Goal: Information Seeking & Learning: Learn about a topic

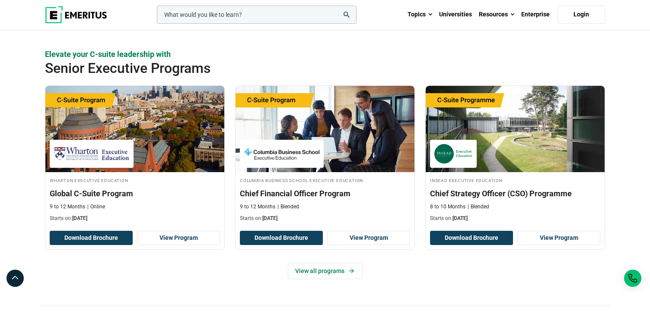
scroll to position [305, 0]
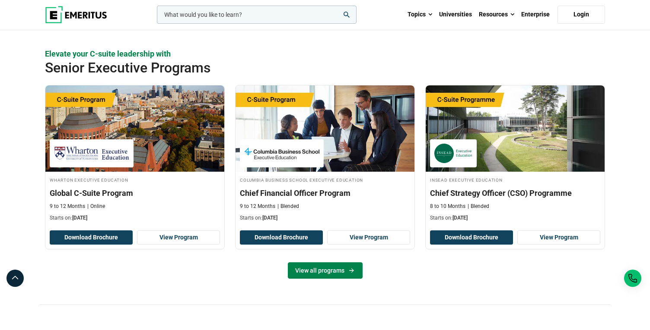
click at [326, 277] on link "View all programs" at bounding box center [325, 271] width 75 height 16
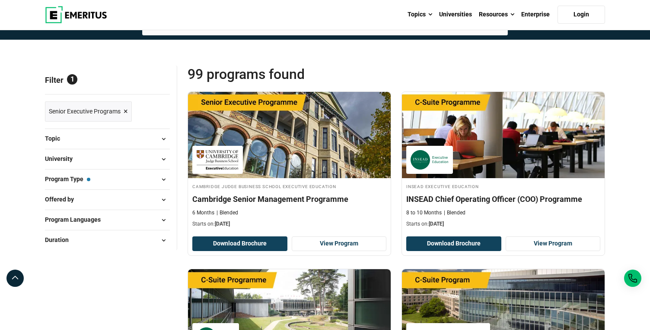
scroll to position [75, 0]
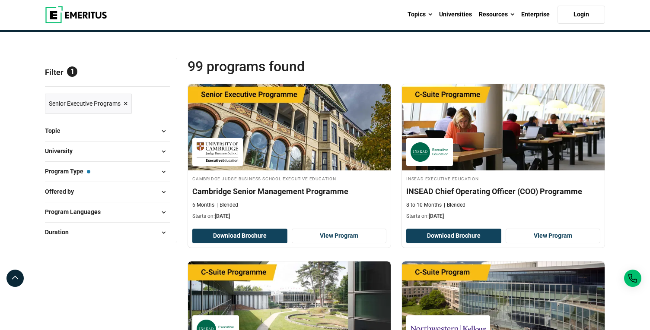
click at [146, 171] on button "Program Type — Senior Executive Programs" at bounding box center [107, 171] width 125 height 13
click at [164, 171] on span at bounding box center [163, 171] width 13 height 13
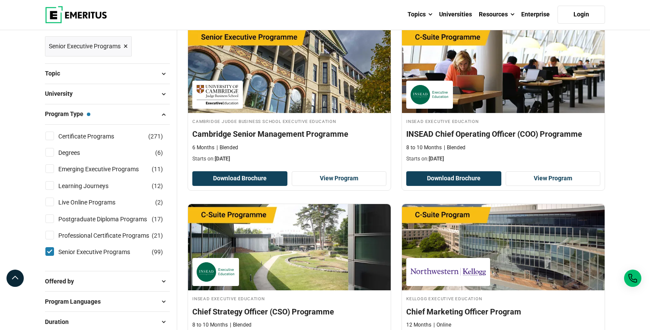
scroll to position [110, 0]
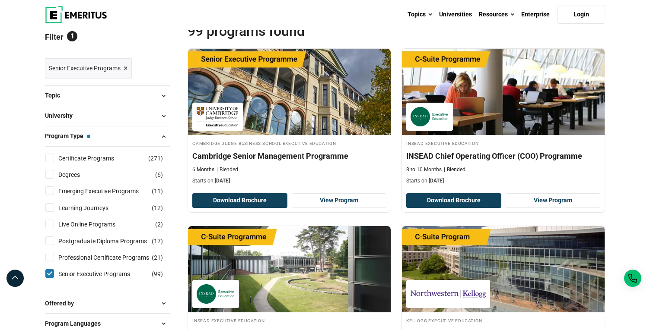
click at [164, 96] on span at bounding box center [163, 95] width 13 height 13
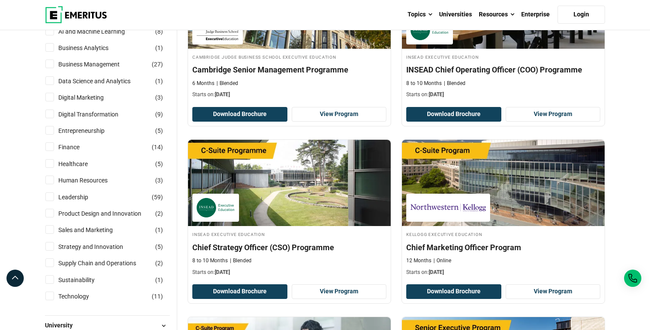
scroll to position [179, 0]
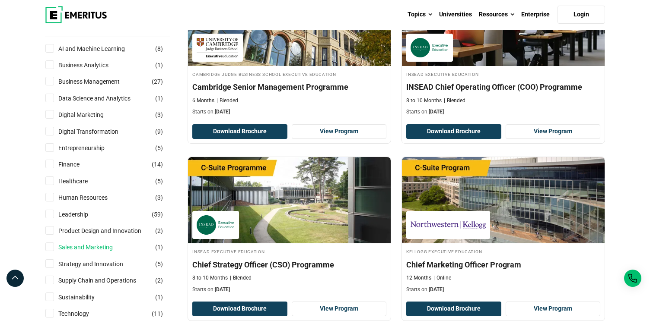
click at [82, 247] on link "Sales and Marketing" at bounding box center [94, 248] width 72 height 10
checkbox input "true"
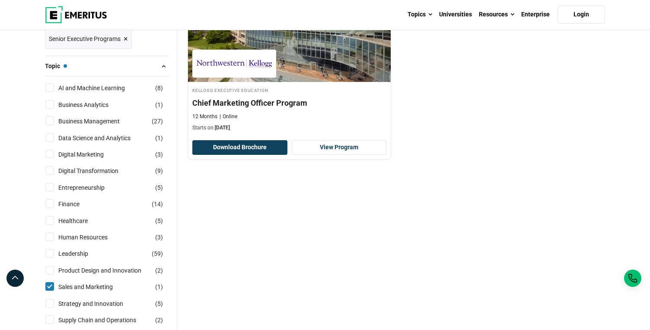
scroll to position [165, 0]
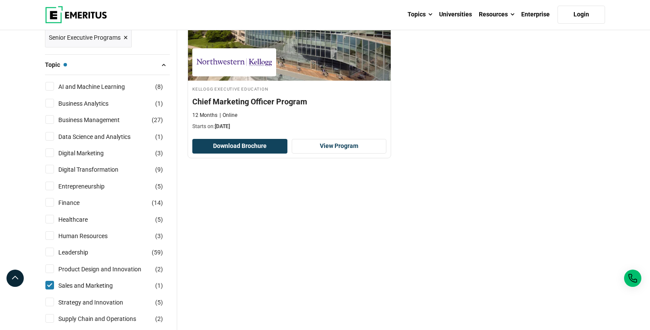
click at [47, 284] on input "Sales and Marketing ( 1 )" at bounding box center [49, 285] width 9 height 9
checkbox input "false"
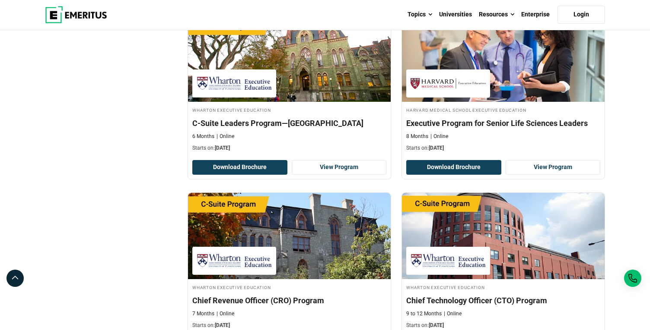
scroll to position [931, 0]
